Goal: Check status

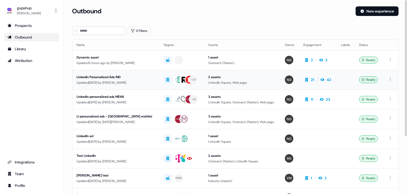
click at [121, 76] on div "Linkedin Personalized Ads IND" at bounding box center [116, 76] width 78 height 5
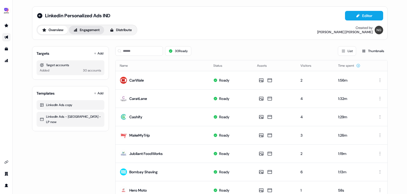
click at [96, 27] on button "Engagement" at bounding box center [86, 30] width 35 height 8
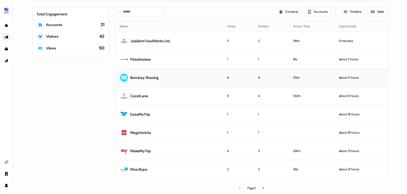
scroll to position [45, 0]
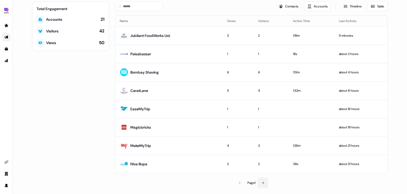
click at [260, 181] on button at bounding box center [263, 182] width 11 height 11
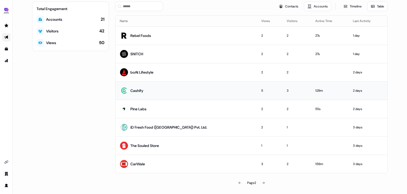
click at [178, 88] on td "Cashify" at bounding box center [187, 90] width 142 height 18
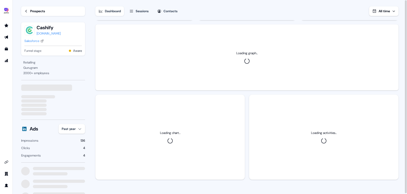
scroll to position [22, 0]
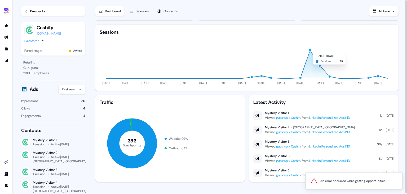
click at [311, 49] on div "button" at bounding box center [310, 50] width 4 height 4
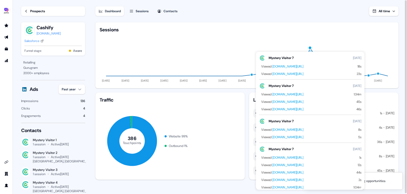
scroll to position [25, 0]
